Goal: Check status

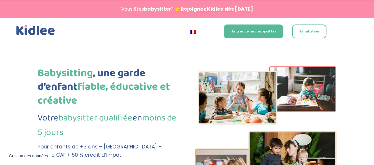
click at [39, 28] on img at bounding box center [35, 30] width 41 height 13
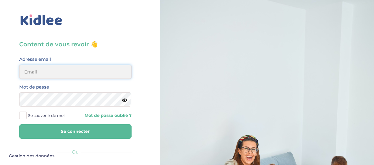
type input "[EMAIL_ADDRESS][DOMAIN_NAME]"
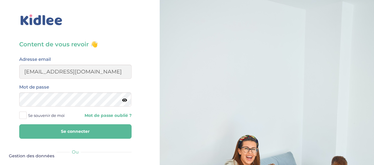
click at [22, 116] on span at bounding box center [22, 115] width 7 height 7
click at [0, 0] on input "Se souvenir de moi" at bounding box center [0, 0] width 0 height 0
click at [72, 130] on button "Se connecter" at bounding box center [75, 131] width 112 height 14
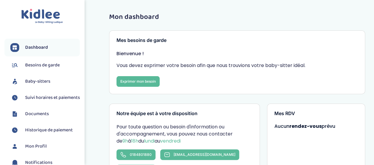
click at [216, 20] on h1 "Mon dashboard" at bounding box center [237, 17] width 256 height 8
click at [51, 99] on span "Suivi horaires et paiements" at bounding box center [52, 97] width 55 height 7
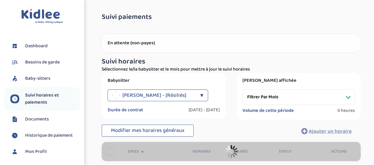
select select "[DATE]"
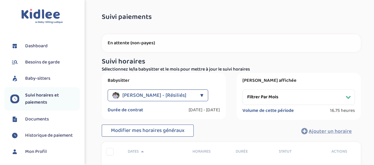
click at [232, 96] on div "Babysitter [PERSON_NAME] - [Résiliés] ▼ [PERSON_NAME] - [Résiliés] Durée de con…" at bounding box center [231, 96] width 268 height 47
